Goal: Task Accomplishment & Management: Use online tool/utility

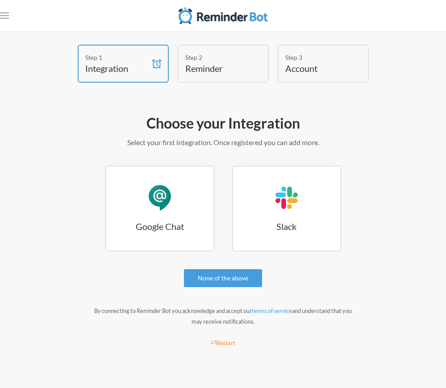
click at [220, 56] on div "Step 2" at bounding box center [216, 57] width 63 height 9
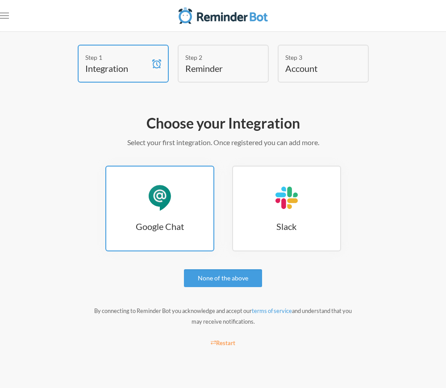
click at [176, 226] on h3 "Google Chat" at bounding box center [159, 226] width 107 height 13
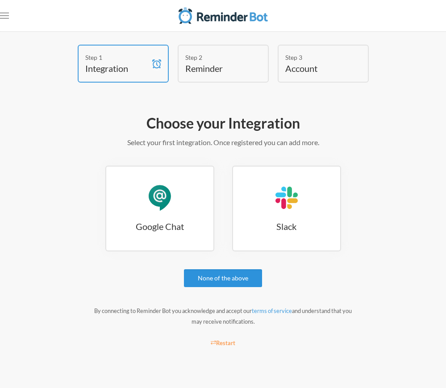
click at [229, 278] on link "None of the above" at bounding box center [223, 278] width 78 height 18
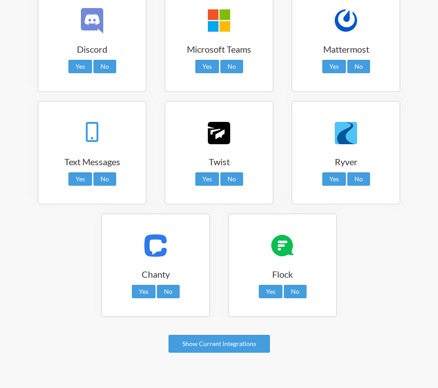
scroll to position [196, 0]
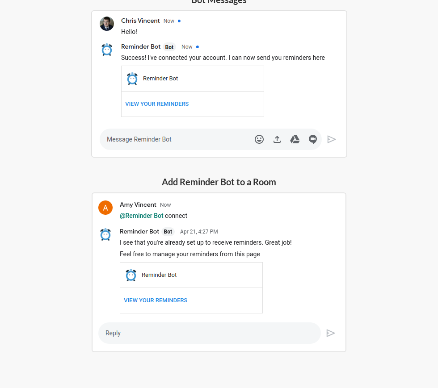
scroll to position [152, 0]
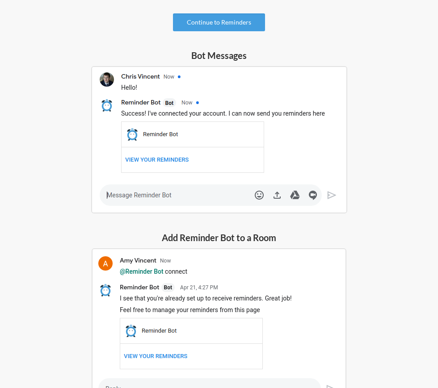
click at [156, 193] on img at bounding box center [219, 139] width 256 height 147
click at [145, 191] on img at bounding box center [219, 139] width 256 height 147
click at [124, 196] on img at bounding box center [219, 139] width 256 height 147
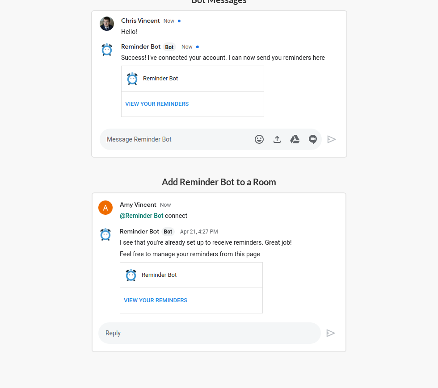
scroll to position [41, 0]
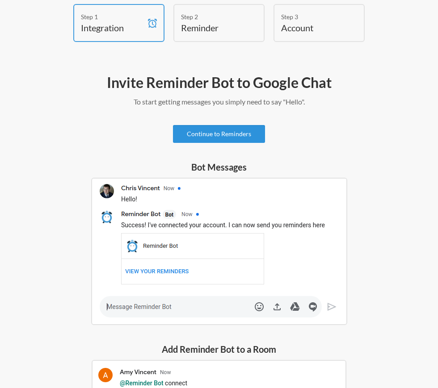
click at [214, 134] on link "Continue to Reminders" at bounding box center [219, 134] width 92 height 18
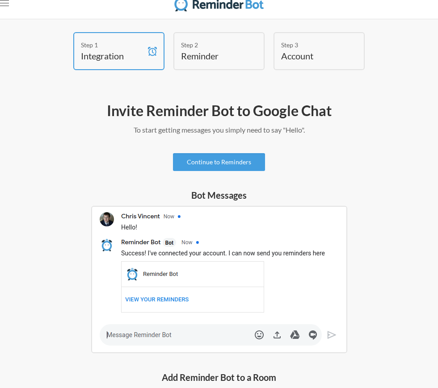
scroll to position [0, 0]
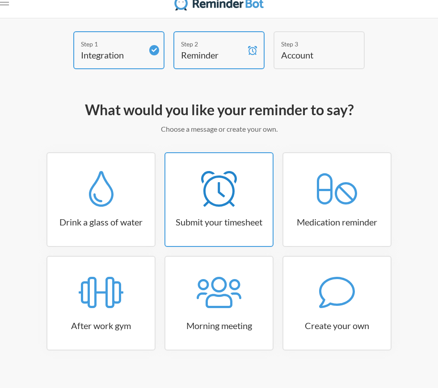
scroll to position [21, 0]
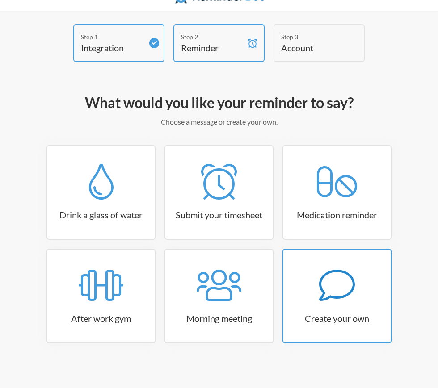
click at [329, 283] on icon at bounding box center [337, 286] width 36 height 36
select select "07:30:00"
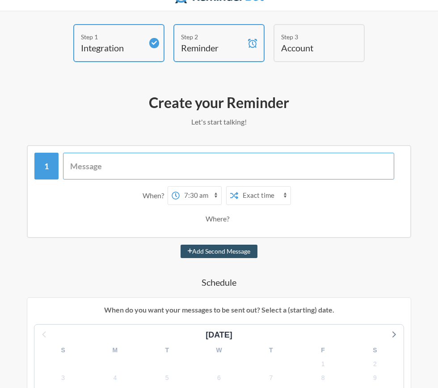
click at [117, 162] on input "text" at bounding box center [228, 166] width 331 height 27
type input "EOP APAC"
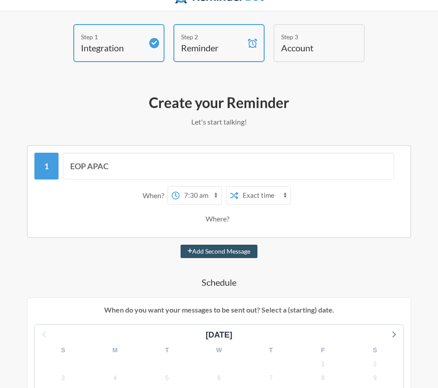
click at [201, 194] on select "12:00 am 12:15 am 12:30 am 12:45 am 1:00 am 1:15 am 1:30 am 1:45 am 2:00 am 2:1…" at bounding box center [201, 196] width 42 height 18
select select "10:00:00"
click at [180, 187] on select "12:00 am 12:15 am 12:30 am 12:45 am 1:00 am 1:15 am 1:30 am 1:45 am 2:00 am 2:1…" at bounding box center [201, 196] width 42 height 18
click at [254, 197] on select "Exact time Random time" at bounding box center [264, 196] width 52 height 18
click at [238, 187] on select "Exact time Random time" at bounding box center [264, 196] width 52 height 18
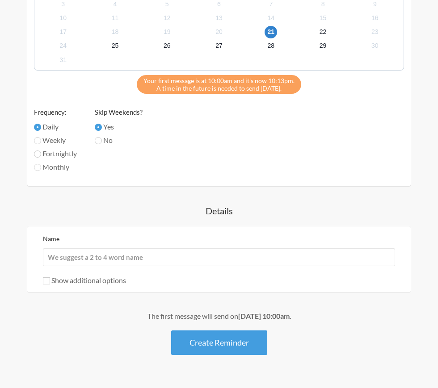
scroll to position [397, 0]
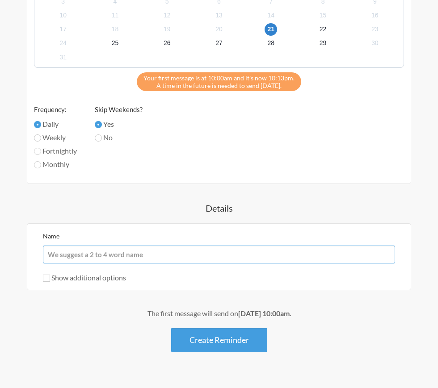
click at [154, 252] on input "Name" at bounding box center [219, 255] width 352 height 18
click at [80, 246] on input "Name" at bounding box center [219, 255] width 352 height 18
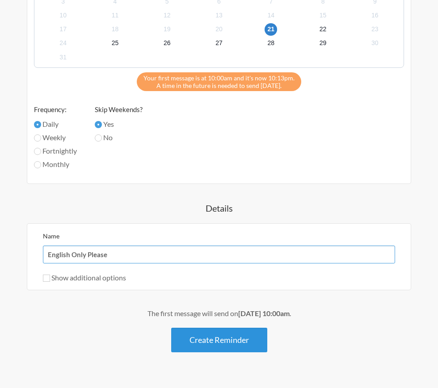
type input "English Only Please"
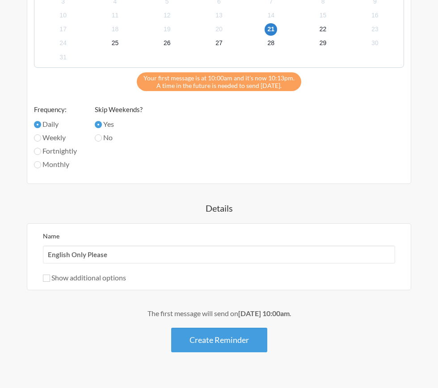
drag, startPoint x: 214, startPoint y: 341, endPoint x: 364, endPoint y: 310, distance: 153.4
click at [364, 310] on div "The first message will send on August 21st, at 10:00am . Create Reminder" at bounding box center [219, 330] width 384 height 44
click at [225, 335] on button "Create Reminder" at bounding box center [219, 340] width 96 height 25
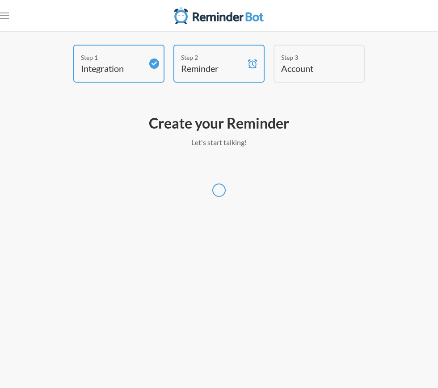
scroll to position [0, 0]
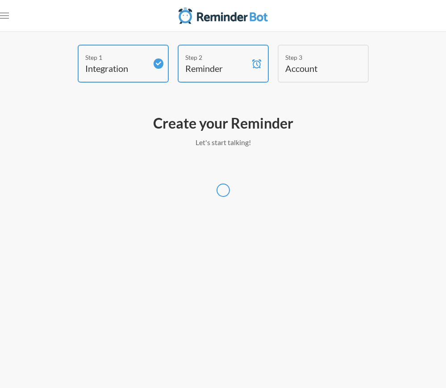
select select "Asia/Singapore"
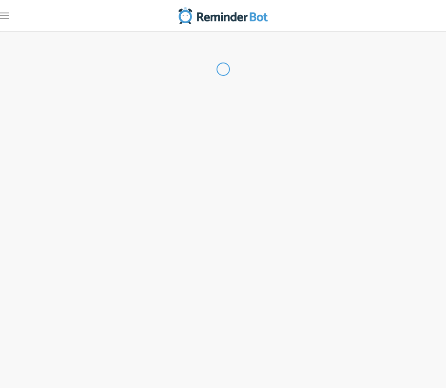
select select "PH"
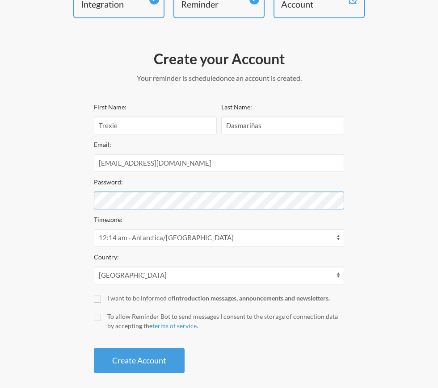
scroll to position [67, 0]
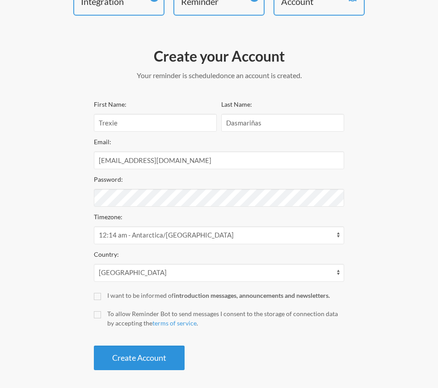
click at [118, 357] on button "Create Account" at bounding box center [139, 358] width 91 height 25
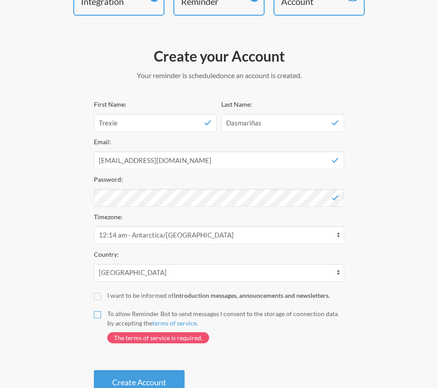
click at [99, 315] on input "To allow Reminder Bot to send messages I consent to the storage of connection d…" at bounding box center [97, 314] width 7 height 7
checkbox input "true"
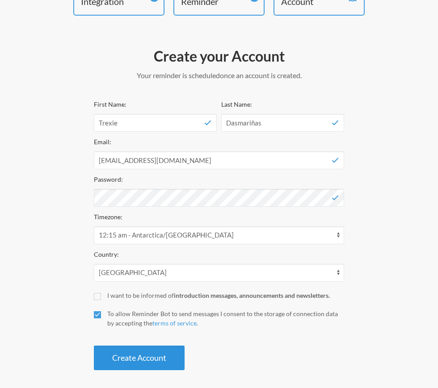
click at [151, 362] on button "Create Account" at bounding box center [139, 358] width 91 height 25
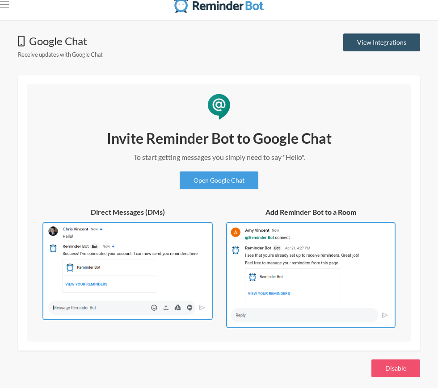
scroll to position [14, 0]
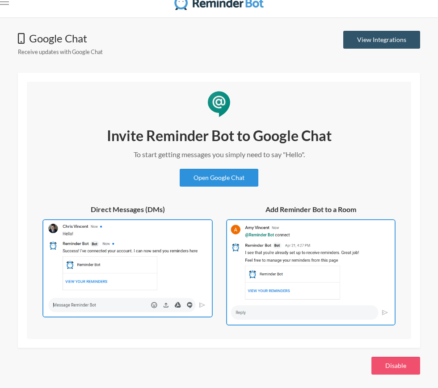
click at [226, 181] on link "Open Google Chat" at bounding box center [219, 178] width 79 height 18
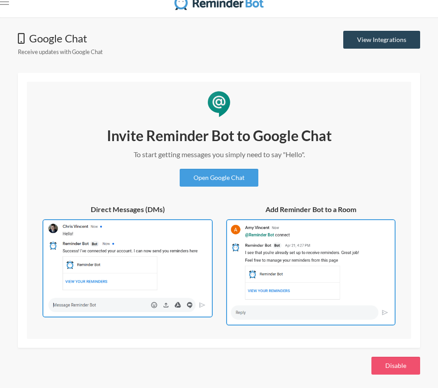
click at [367, 36] on link "View Integrations" at bounding box center [381, 40] width 77 height 18
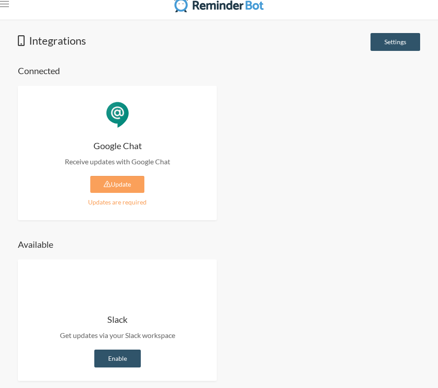
scroll to position [18, 0]
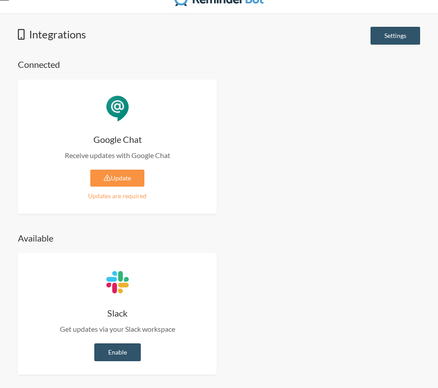
click at [114, 181] on link "Update" at bounding box center [117, 178] width 54 height 17
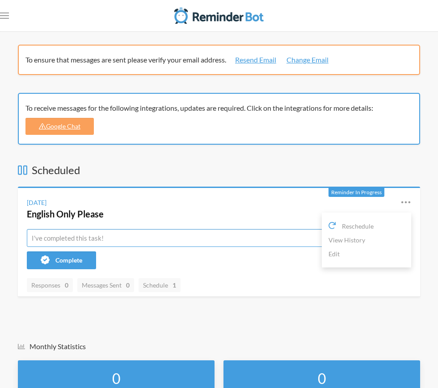
click at [156, 233] on input "text" at bounding box center [219, 238] width 384 height 18
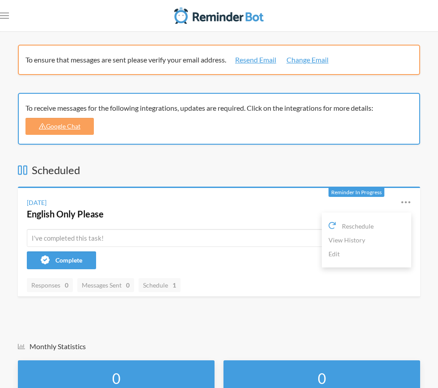
click at [400, 205] on div "Reschedule View History Edit" at bounding box center [399, 208] width 24 height 23
click at [56, 125] on link "Google Chat" at bounding box center [59, 126] width 68 height 17
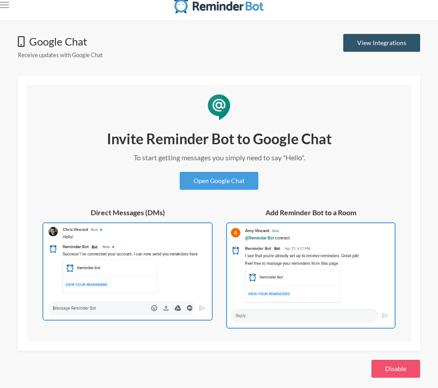
scroll to position [14, 0]
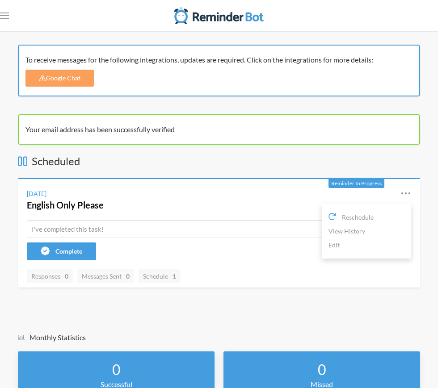
click at [130, 160] on h3 "Scheduled" at bounding box center [219, 161] width 402 height 15
click at [7, 15] on rect "Open menu" at bounding box center [4, 15] width 9 height 1
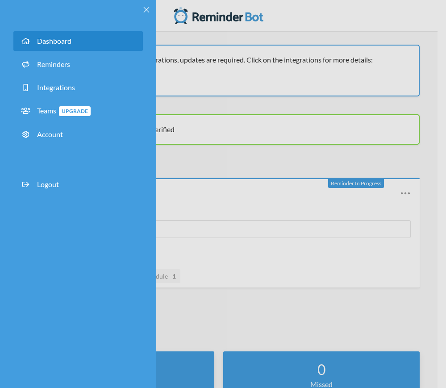
click at [77, 34] on link "Dashboard" at bounding box center [78, 41] width 130 height 20
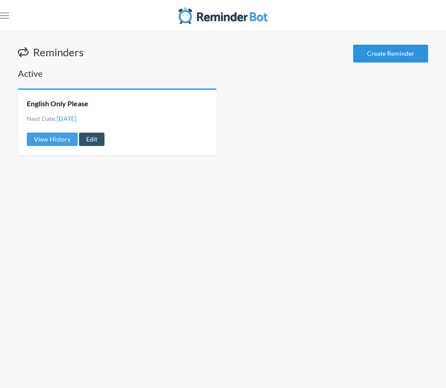
click at [407, 53] on link "Create Reminder" at bounding box center [390, 54] width 75 height 18
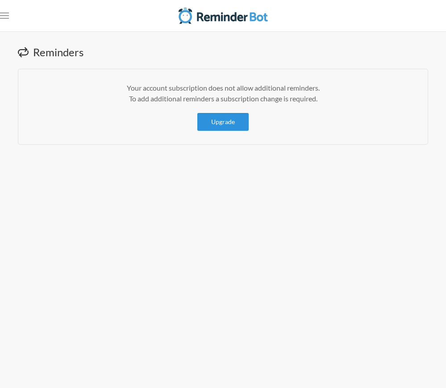
click at [216, 126] on link "Upgrade" at bounding box center [222, 122] width 51 height 18
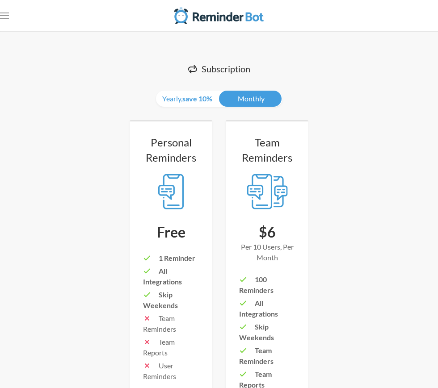
scroll to position [168, 0]
